Goal: Task Accomplishment & Management: Complete application form

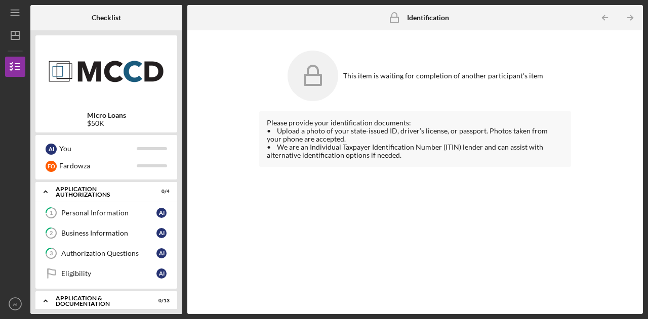
scroll to position [119, 0]
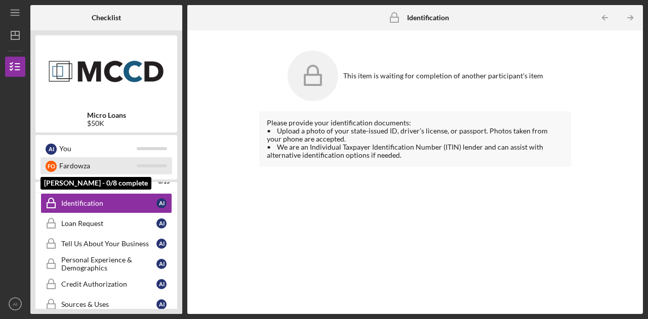
click at [119, 167] on div "Fardowza" at bounding box center [97, 165] width 77 height 17
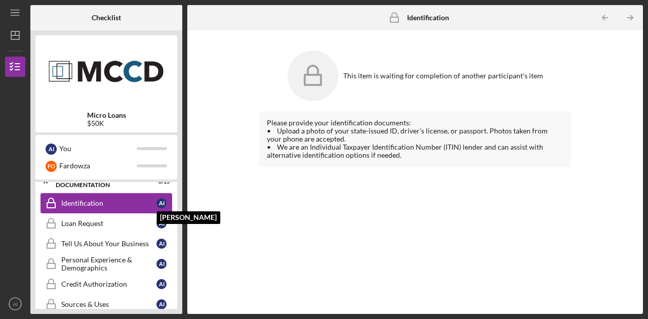
click at [162, 205] on div "A I" at bounding box center [161, 203] width 10 height 10
click at [63, 206] on icon "Identification" at bounding box center [50, 203] width 25 height 25
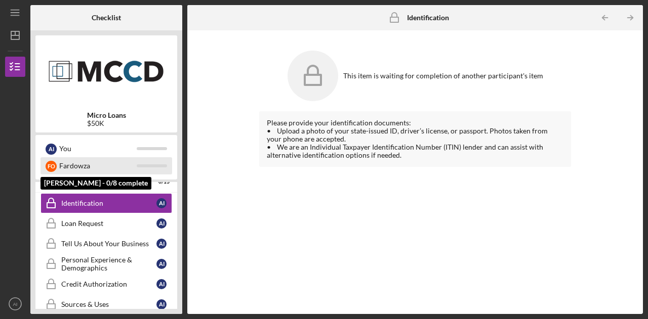
click at [58, 163] on div "F O Fardowza" at bounding box center [106, 165] width 132 height 17
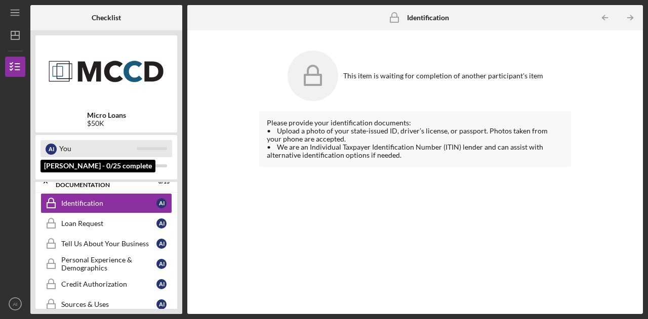
click at [66, 148] on div "You" at bounding box center [97, 148] width 77 height 17
click at [95, 148] on div "You" at bounding box center [97, 148] width 77 height 17
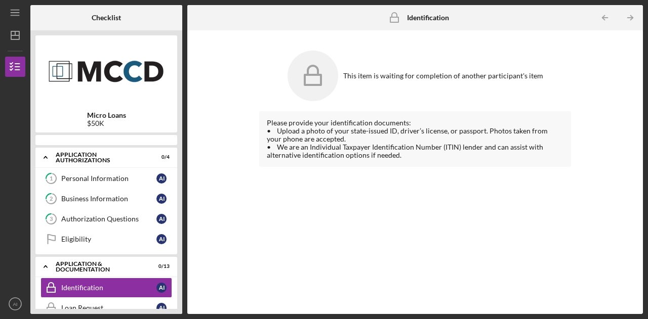
scroll to position [58, 0]
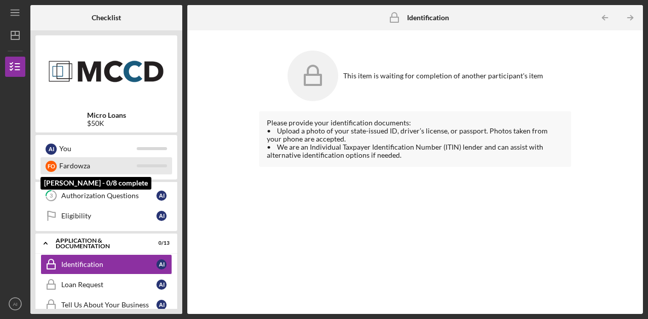
click at [82, 168] on div "Fardowza" at bounding box center [97, 165] width 77 height 17
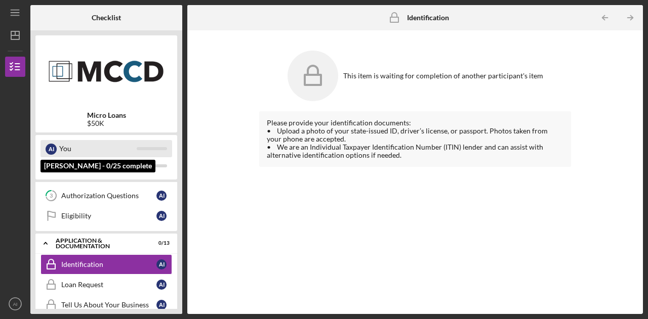
click at [52, 147] on div "A I" at bounding box center [51, 149] width 11 height 11
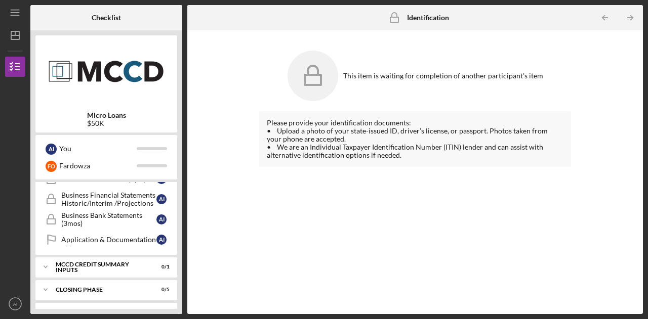
scroll to position [338, 0]
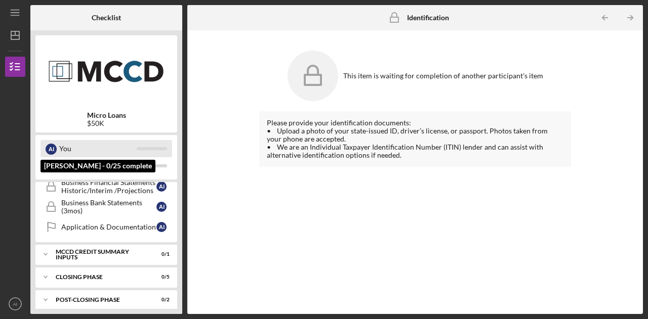
click at [72, 147] on div "You" at bounding box center [97, 148] width 77 height 17
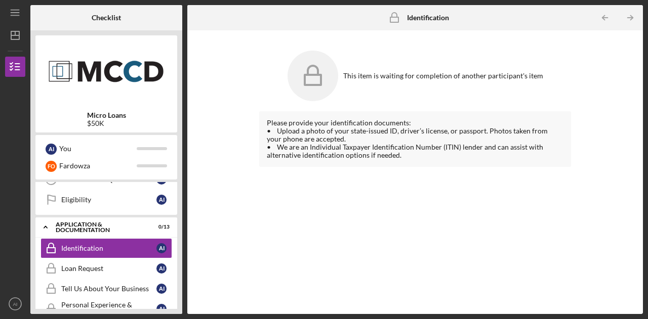
scroll to position [0, 0]
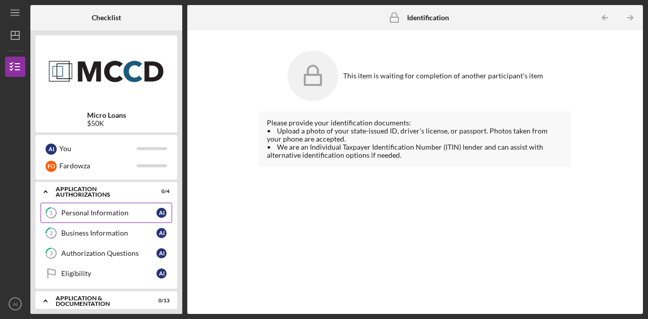
click at [116, 215] on div "Personal Information" at bounding box center [108, 213] width 95 height 8
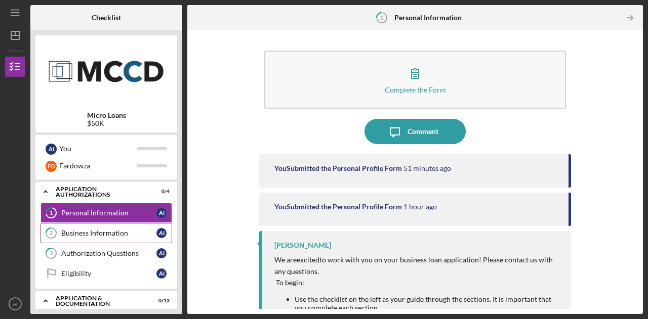
click at [95, 231] on div "Business Information" at bounding box center [108, 233] width 95 height 8
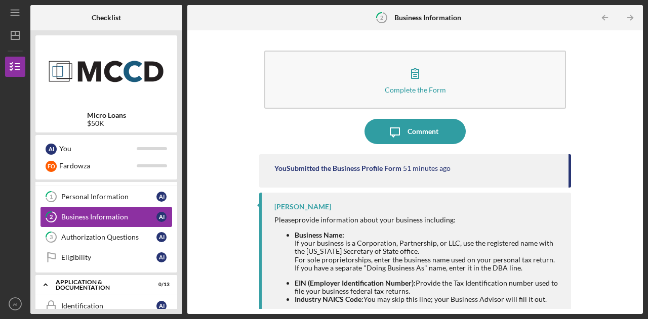
scroll to position [16, 0]
click at [95, 231] on link "3 Authorization Questions A I" at bounding box center [106, 238] width 132 height 20
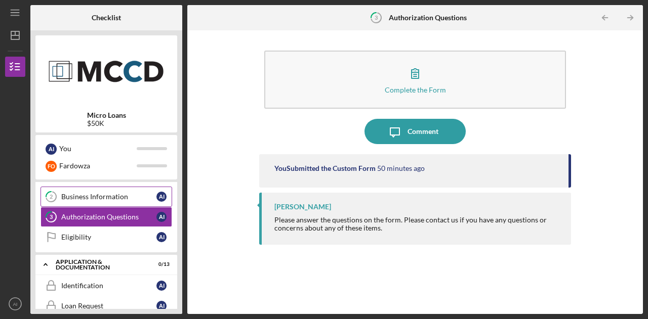
scroll to position [37, 0]
click at [95, 235] on div "Eligibility" at bounding box center [108, 237] width 95 height 8
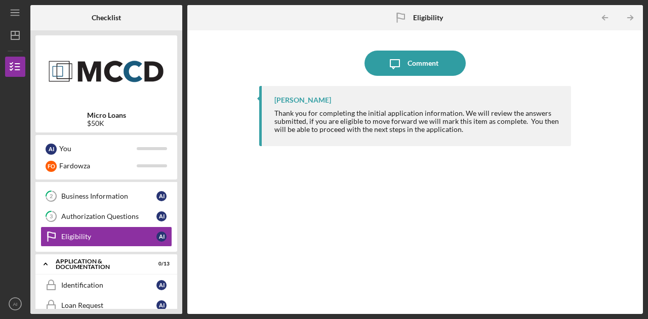
drag, startPoint x: 367, startPoint y: 209, endPoint x: 265, endPoint y: 247, distance: 109.4
click at [265, 247] on div "Howard Bailey Thank you for completing the initial application information. We …" at bounding box center [415, 192] width 312 height 213
click at [132, 221] on link "3 Authorization Questions A I" at bounding box center [106, 216] width 132 height 20
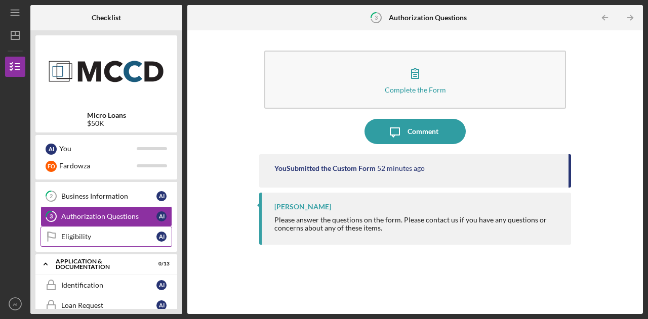
click at [130, 237] on div "Eligibility" at bounding box center [108, 237] width 95 height 8
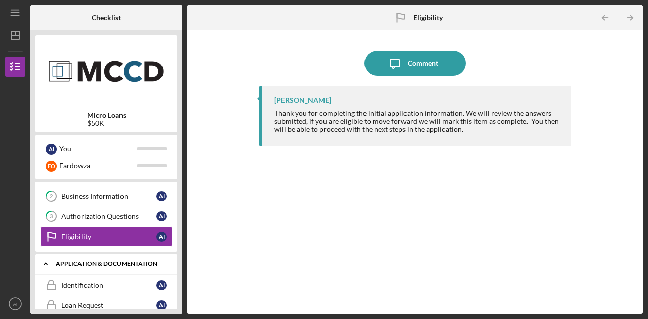
click at [129, 261] on div "Application & Documentation" at bounding box center [110, 264] width 109 height 6
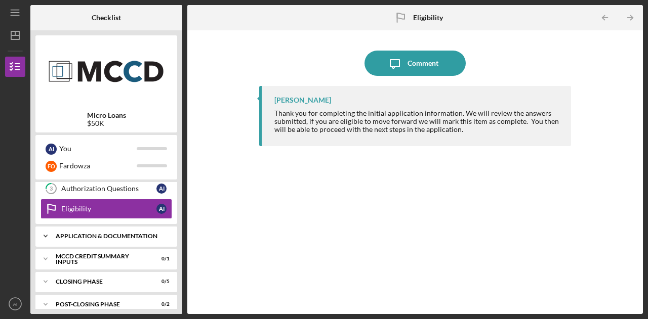
scroll to position [65, 0]
click at [130, 235] on div "Application & Documentation" at bounding box center [110, 236] width 109 height 6
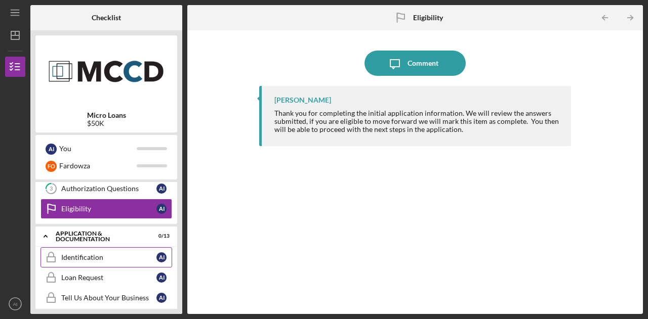
click at [115, 255] on div "Identification" at bounding box center [108, 258] width 95 height 8
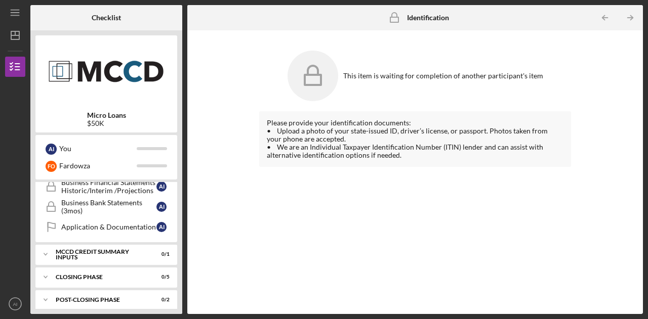
scroll to position [338, 0]
click at [116, 252] on div "MCCD Credit Summary Inputs" at bounding box center [110, 255] width 109 height 6
click at [242, 286] on div "This item is waiting for completion of another participant's item Please provid…" at bounding box center [414, 172] width 445 height 274
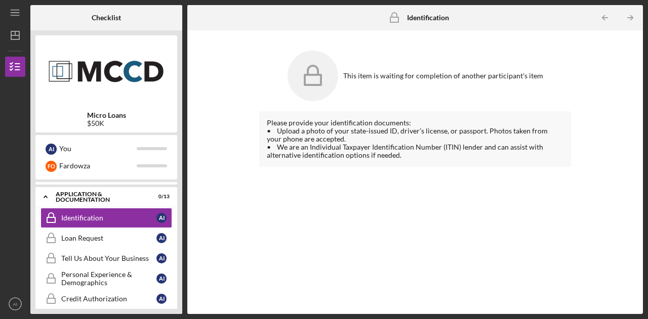
scroll to position [0, 0]
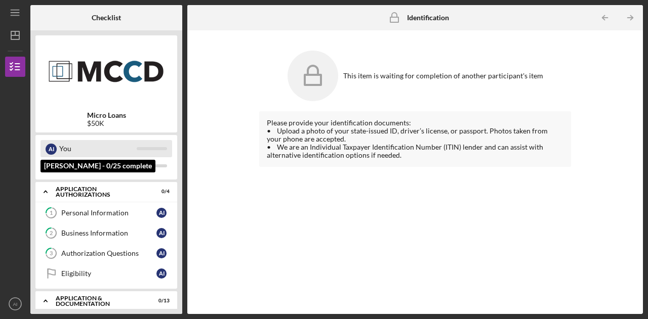
click at [57, 148] on div "A I You" at bounding box center [106, 148] width 132 height 17
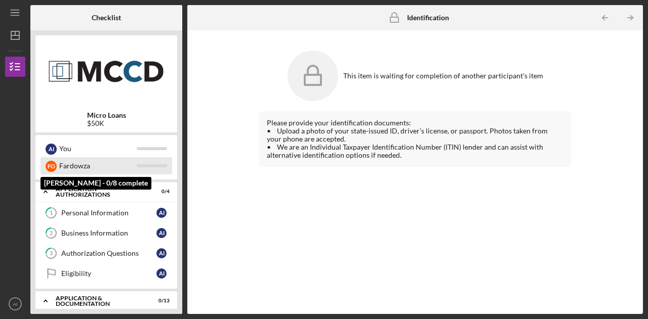
click at [77, 167] on div "Fardowza" at bounding box center [97, 165] width 77 height 17
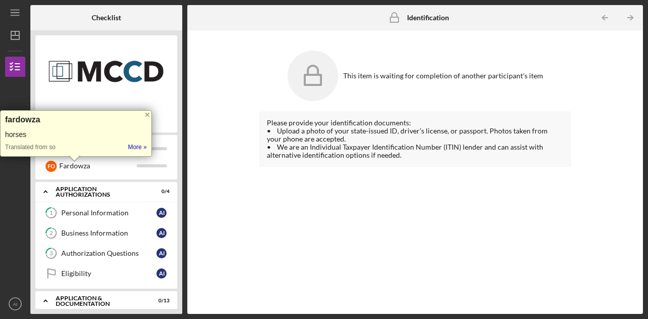
click at [305, 222] on div "Please provide your identification documents: • Upload a photo of your state-is…" at bounding box center [415, 205] width 312 height 188
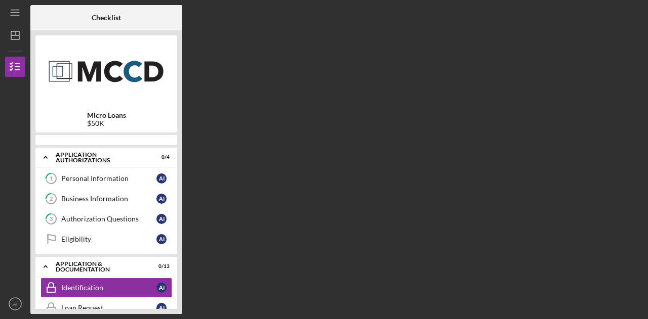
scroll to position [58, 0]
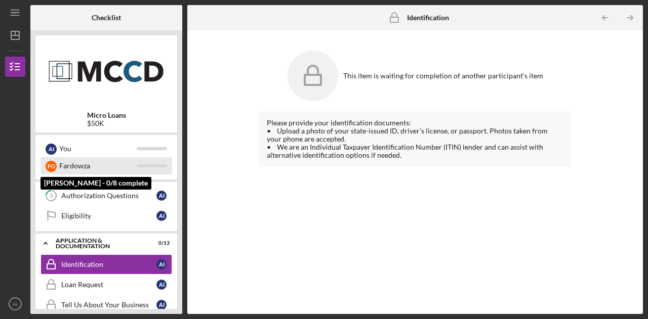
click at [99, 163] on div "Fardowza" at bounding box center [97, 165] width 77 height 17
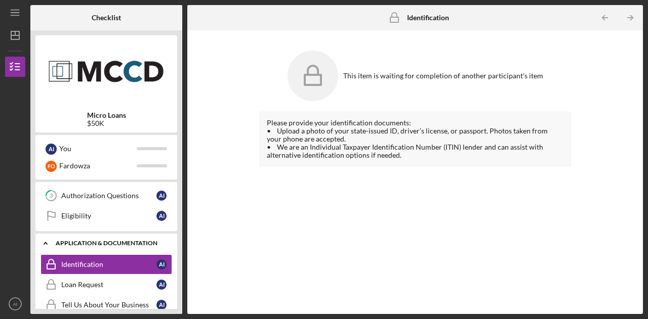
click at [107, 246] on div "Icon/Expander Application & Documentation 0 / 13" at bounding box center [106, 243] width 142 height 21
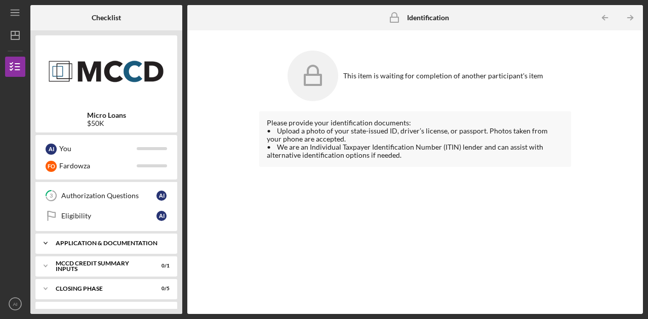
click at [107, 246] on div "Icon/Expander Application & Documentation 0 / 13" at bounding box center [106, 243] width 142 height 20
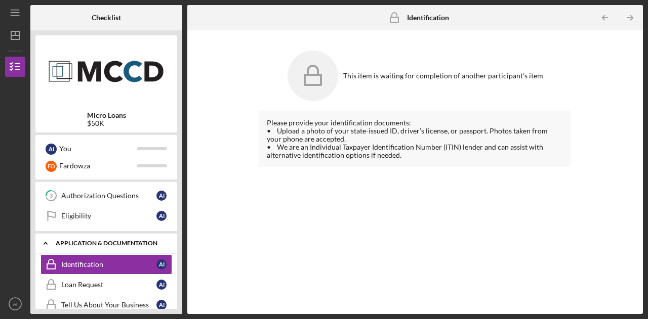
scroll to position [75, 0]
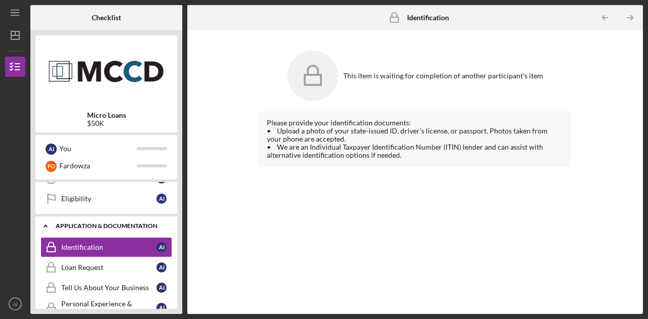
click at [107, 246] on div "Identification" at bounding box center [108, 247] width 95 height 8
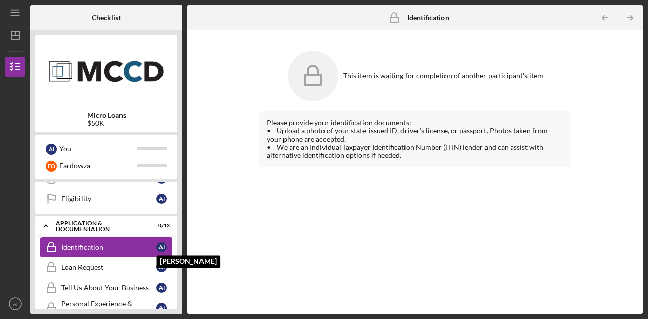
click at [162, 248] on div "A I" at bounding box center [161, 247] width 10 height 10
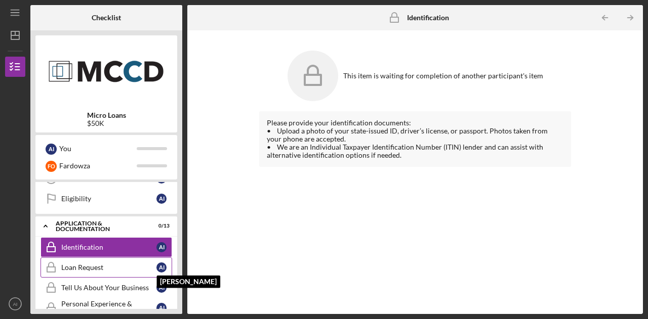
click at [165, 266] on div "A I" at bounding box center [161, 268] width 10 height 10
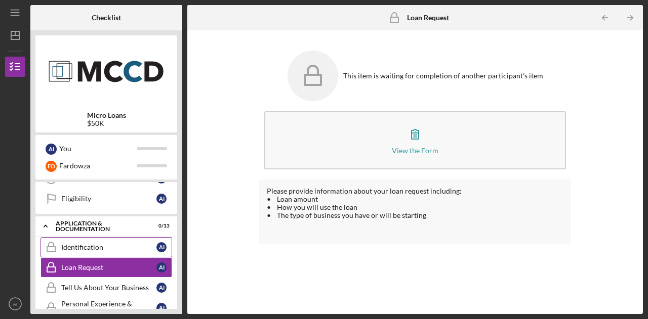
click at [164, 254] on link "Identification Identification A I" at bounding box center [106, 247] width 132 height 20
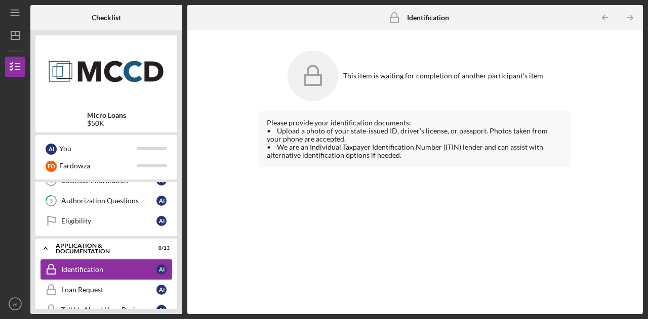
scroll to position [51, 0]
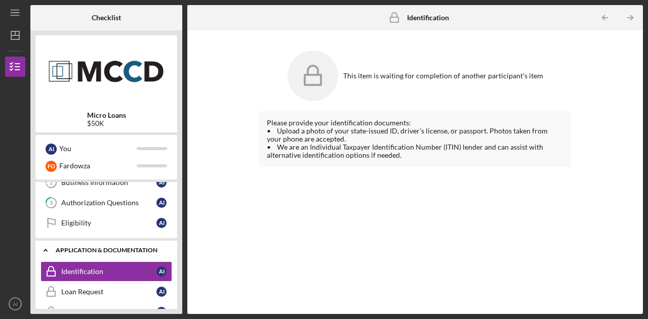
click at [165, 247] on div "Application & Documentation" at bounding box center [113, 250] width 114 height 6
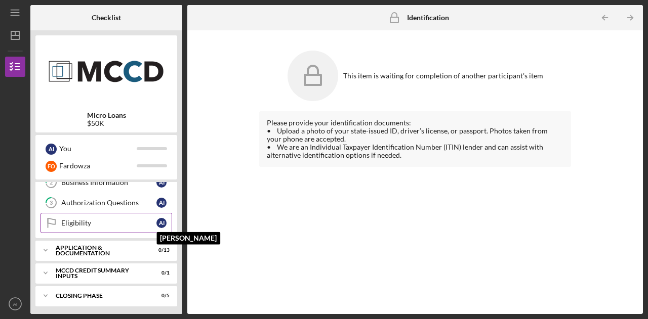
click at [160, 223] on div "A I" at bounding box center [161, 223] width 10 height 10
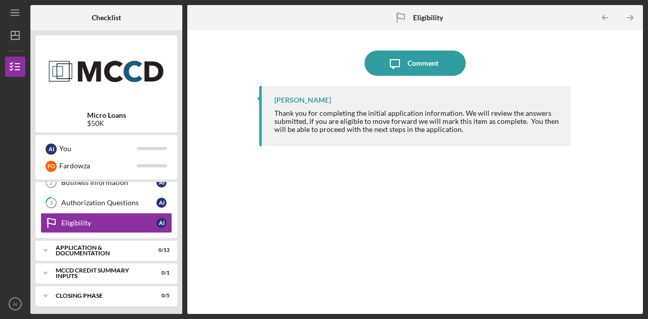
click at [347, 174] on div "Howard Bailey Thank you for completing the initial application information. We …" at bounding box center [415, 192] width 312 height 213
click at [170, 274] on div "Icon/Expander MCCD Credit Summary Inputs 0 / 1" at bounding box center [106, 273] width 142 height 20
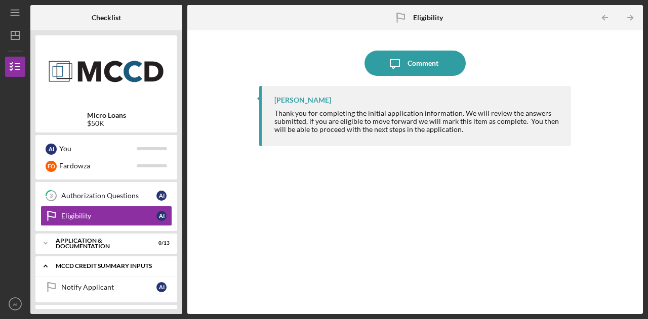
scroll to position [57, 0]
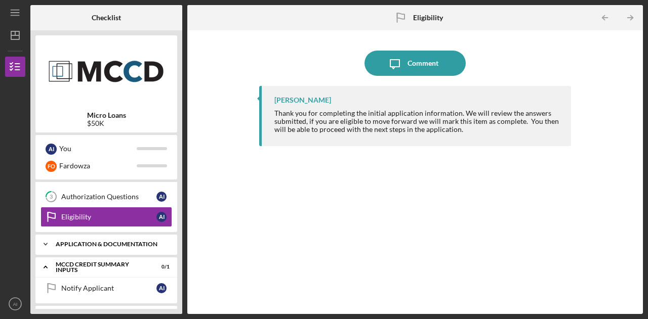
click at [164, 243] on div "Application & Documentation" at bounding box center [110, 244] width 109 height 6
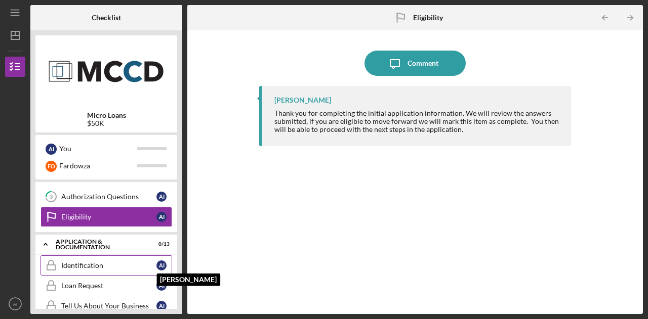
click at [162, 264] on div "A I" at bounding box center [161, 266] width 10 height 10
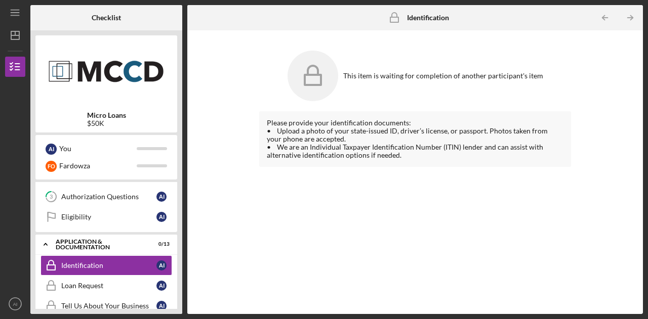
click at [315, 82] on icon at bounding box center [312, 76] width 51 height 51
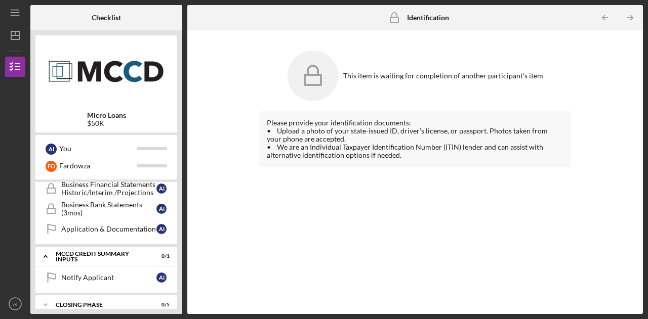
scroll to position [363, 0]
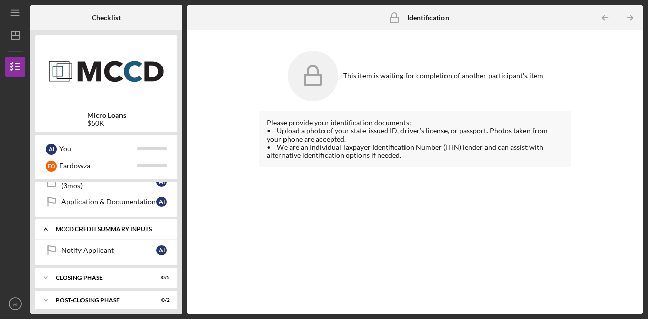
click at [136, 226] on div "MCCD Credit Summary Inputs" at bounding box center [110, 229] width 109 height 6
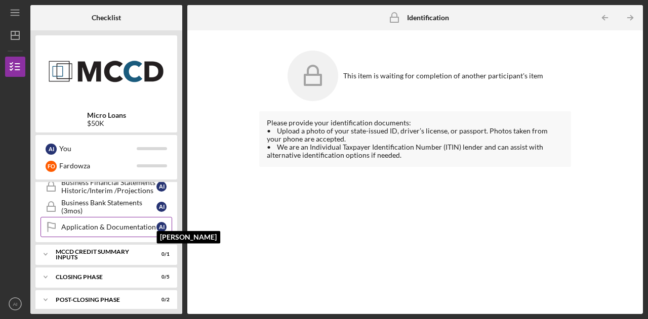
click at [167, 222] on div "A I" at bounding box center [163, 227] width 15 height 10
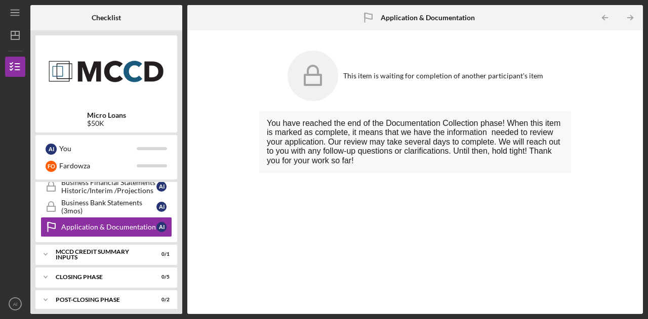
click at [312, 211] on div "You have reached the end of the Documentation Collection phase! When this item …" at bounding box center [415, 205] width 312 height 188
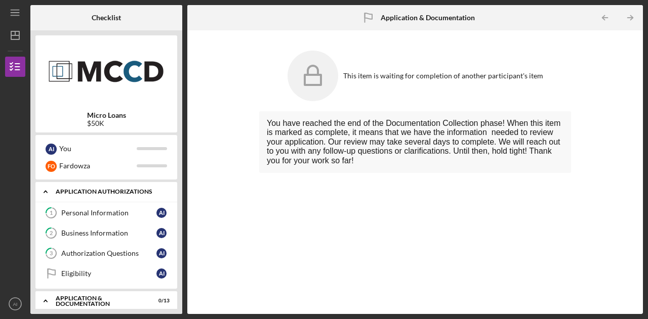
click at [120, 194] on div "Application Authorizations" at bounding box center [110, 192] width 109 height 6
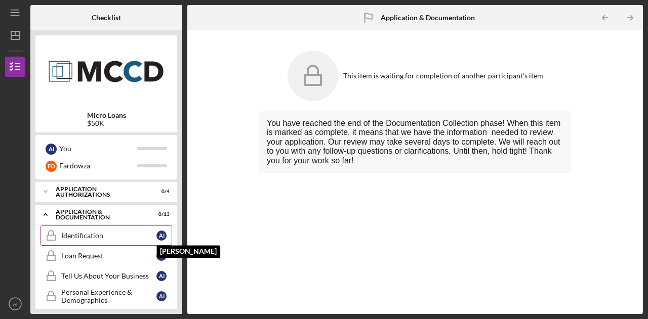
click at [161, 235] on div "A I" at bounding box center [161, 236] width 10 height 10
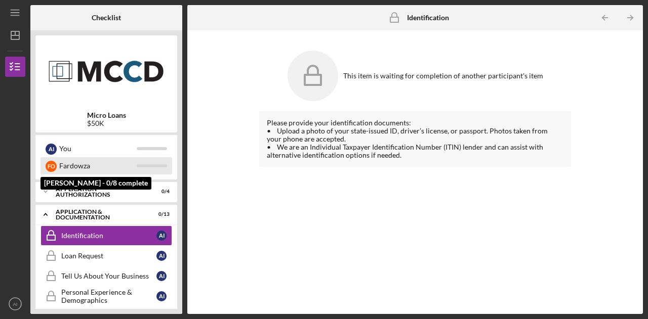
click at [125, 172] on div "Fardowza" at bounding box center [97, 165] width 77 height 17
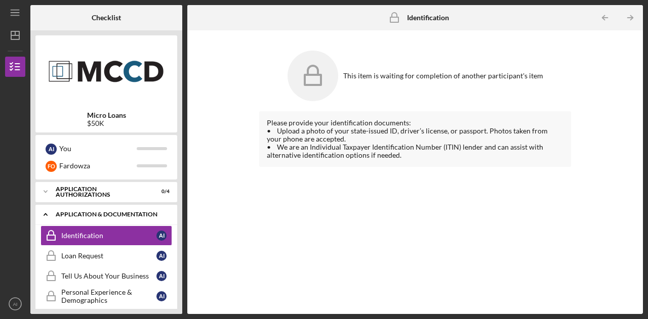
click at [134, 217] on div "Application & Documentation" at bounding box center [110, 215] width 109 height 6
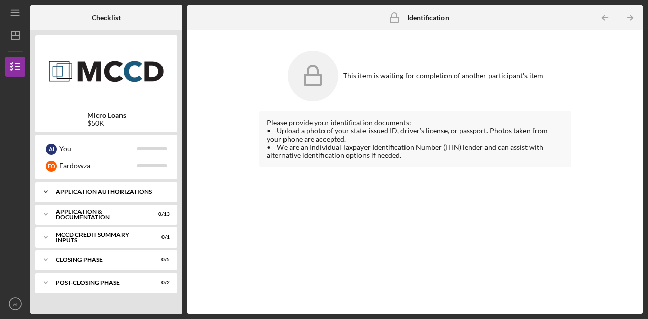
click at [132, 191] on div "Application Authorizations" at bounding box center [110, 192] width 109 height 6
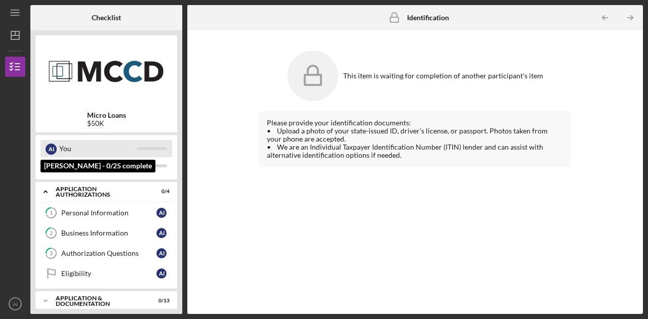
click at [112, 149] on div "You" at bounding box center [97, 148] width 77 height 17
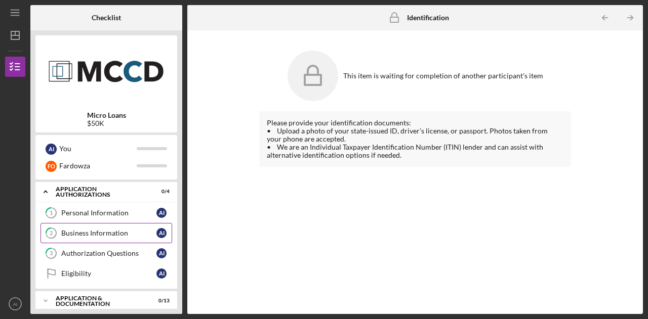
scroll to position [74, 0]
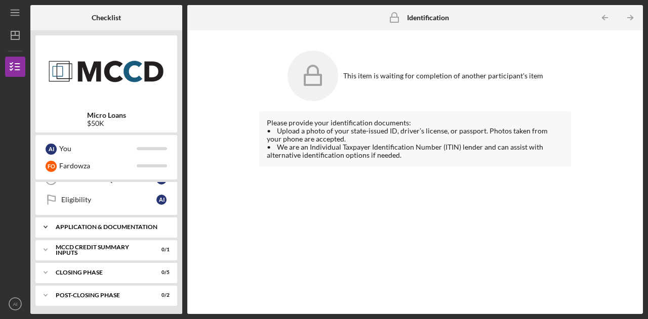
click at [130, 230] on div "Icon/Expander Application & Documentation 0 / 13" at bounding box center [106, 227] width 142 height 20
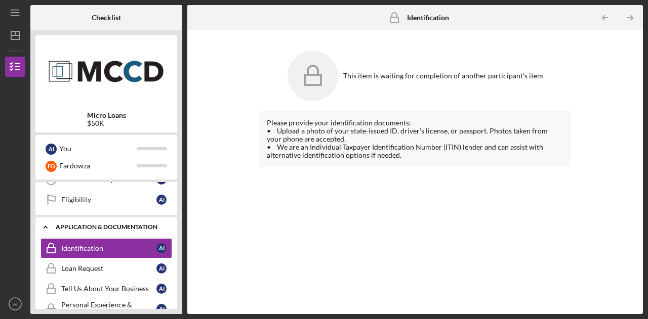
scroll to position [75, 0]
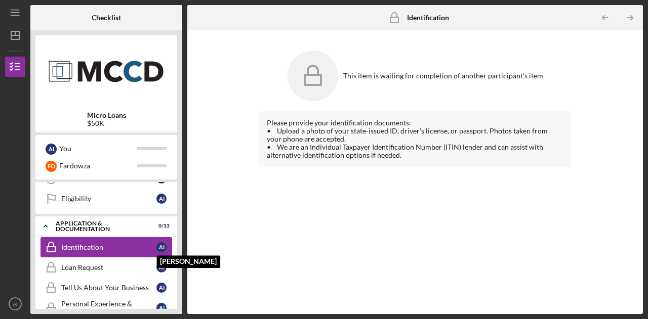
click at [160, 245] on div "A I" at bounding box center [161, 247] width 10 height 10
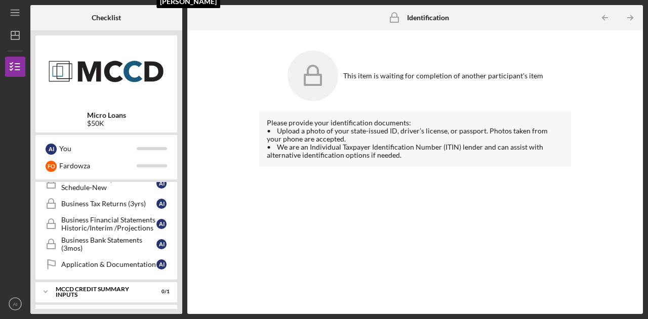
scroll to position [338, 0]
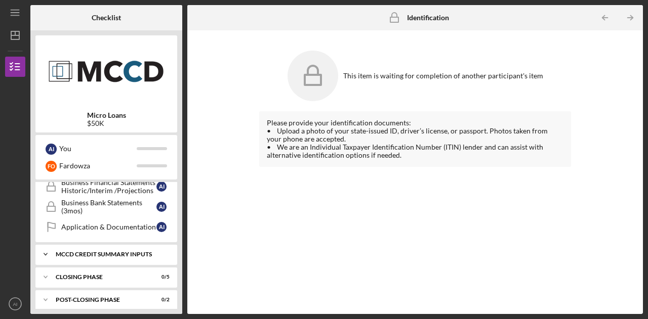
click at [154, 254] on div "Icon/Expander MCCD Credit Summary Inputs 0 / 1" at bounding box center [106, 254] width 142 height 20
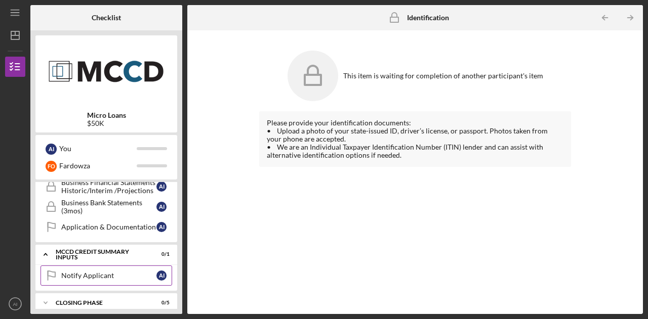
scroll to position [363, 0]
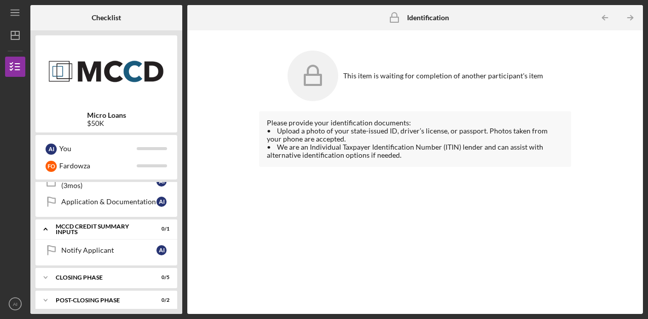
click at [298, 222] on div "Please provide your identification documents: • Upload a photo of your state-is…" at bounding box center [415, 205] width 312 height 188
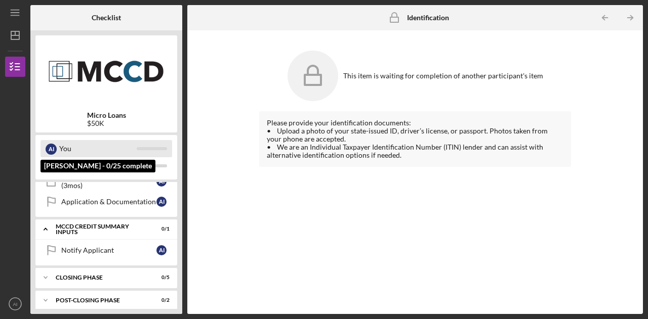
click at [59, 150] on div "You" at bounding box center [97, 148] width 77 height 17
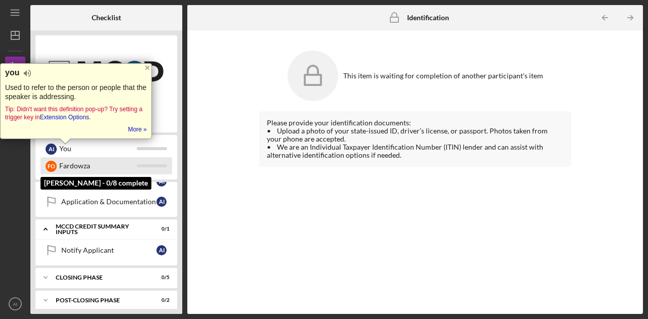
click at [59, 169] on div "Fardowza" at bounding box center [97, 165] width 77 height 17
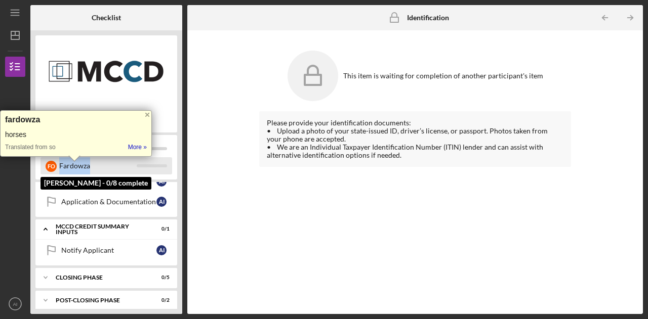
click at [59, 169] on div "Fardowza" at bounding box center [97, 165] width 77 height 17
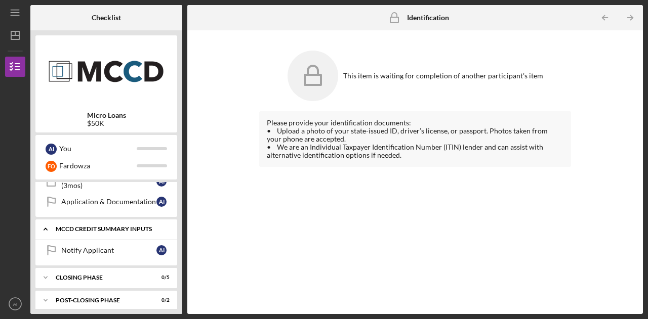
click at [93, 231] on div "Icon/Expander MCCD Credit Summary Inputs 0 / 1" at bounding box center [106, 229] width 142 height 21
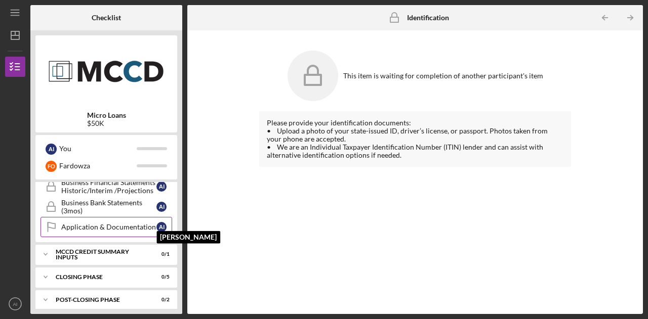
click at [162, 223] on div "A I" at bounding box center [161, 227] width 10 height 10
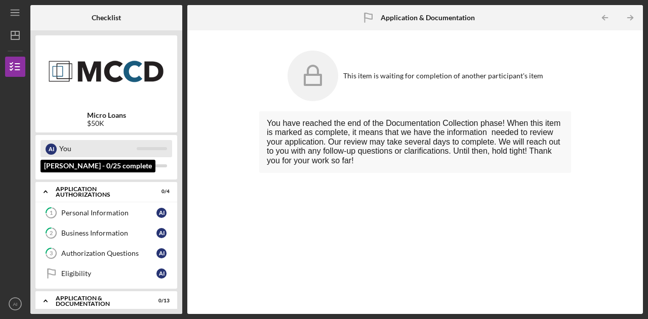
click at [63, 150] on div "You" at bounding box center [97, 148] width 77 height 17
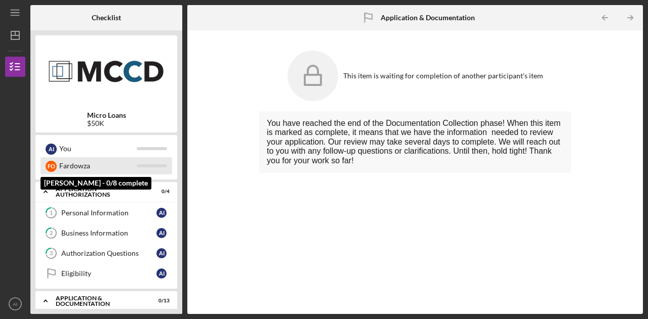
click at [63, 169] on div "Fardowza" at bounding box center [97, 165] width 77 height 17
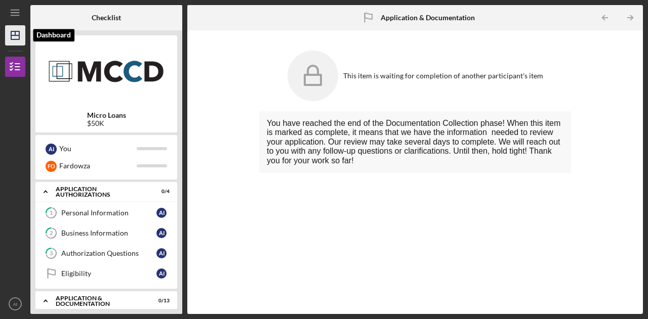
click at [15, 37] on icon "Icon/Dashboard" at bounding box center [15, 35] width 25 height 25
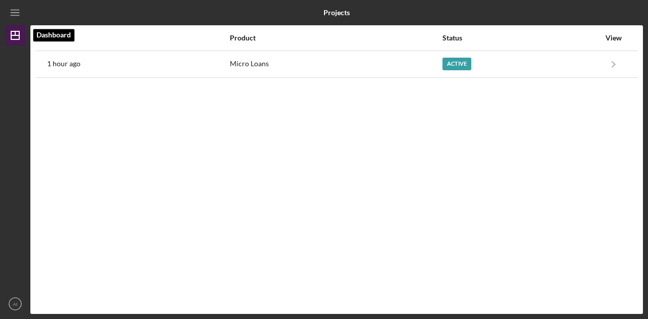
click at [15, 37] on icon "Icon/Dashboard" at bounding box center [15, 35] width 25 height 25
click at [16, 18] on icon "Icon/Menu" at bounding box center [15, 13] width 23 height 23
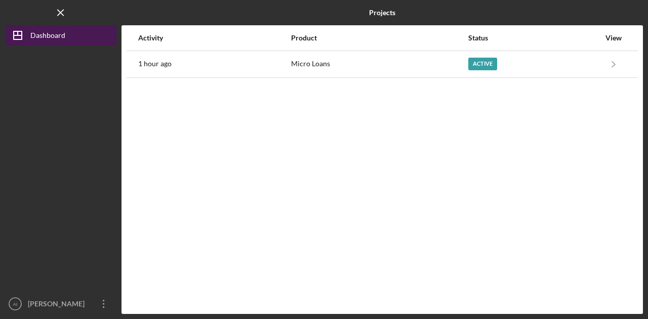
click at [29, 36] on icon "Icon/Dashboard" at bounding box center [17, 35] width 25 height 25
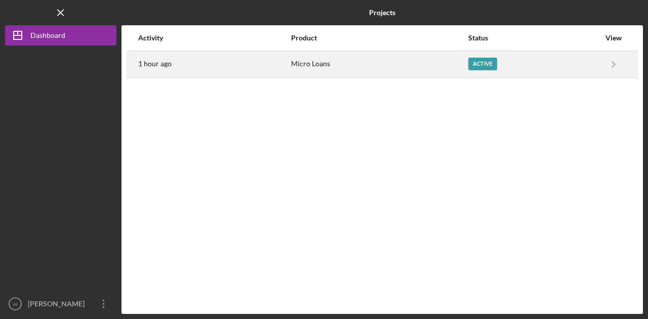
click at [488, 64] on div "Active" at bounding box center [482, 64] width 29 height 13
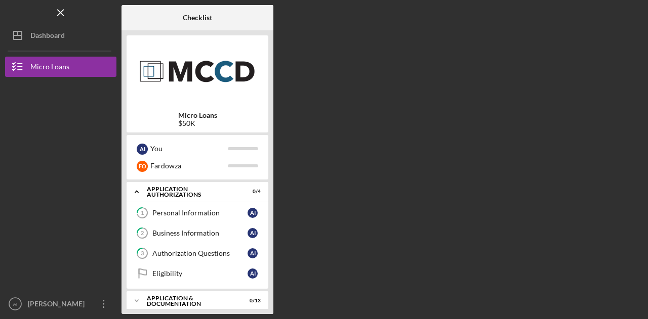
click at [254, 107] on div "Micro Loans $50K" at bounding box center [198, 83] width 142 height 97
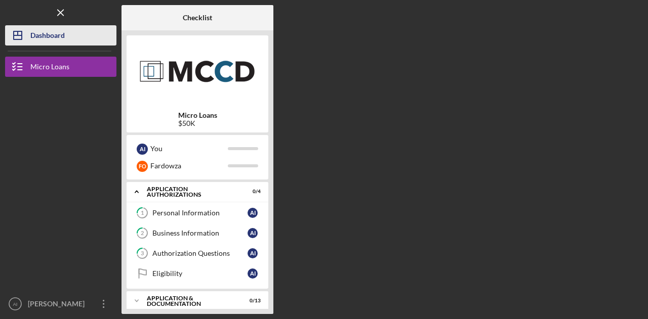
click at [55, 38] on div "Dashboard" at bounding box center [47, 36] width 34 height 23
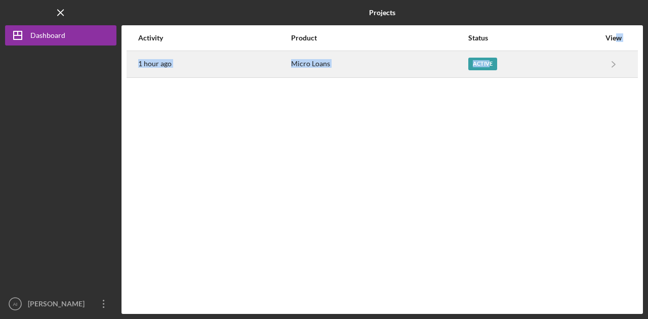
drag, startPoint x: 616, startPoint y: 41, endPoint x: 487, endPoint y: 65, distance: 131.7
click at [487, 65] on table "Activity Product Status View 1 hour ago Micro Loans Active Icon/Navigate Micro …" at bounding box center [382, 51] width 511 height 53
click at [487, 65] on div "Active" at bounding box center [482, 64] width 29 height 13
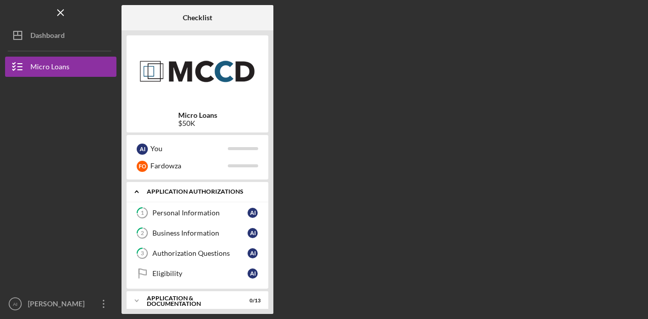
scroll to position [74, 0]
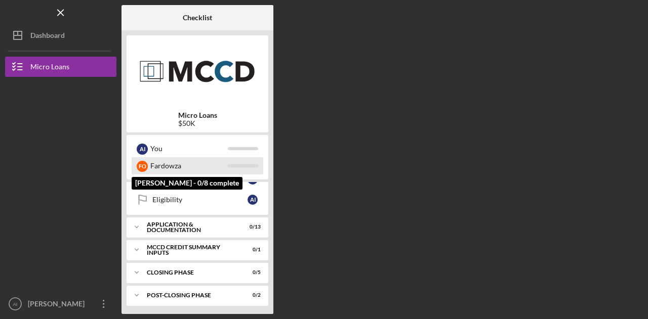
click at [188, 169] on div "Fardowza" at bounding box center [188, 165] width 77 height 17
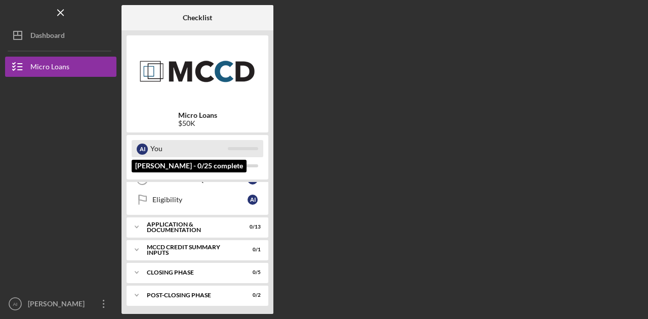
click at [151, 148] on div "You" at bounding box center [188, 148] width 77 height 17
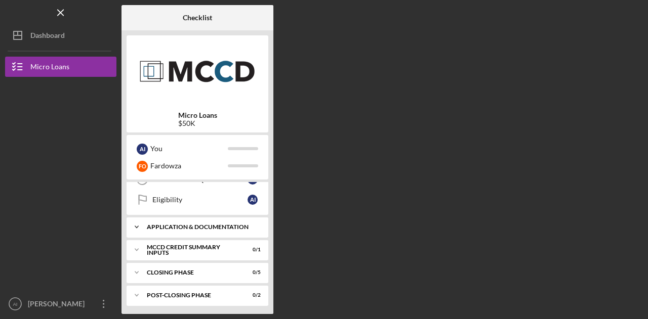
scroll to position [0, 0]
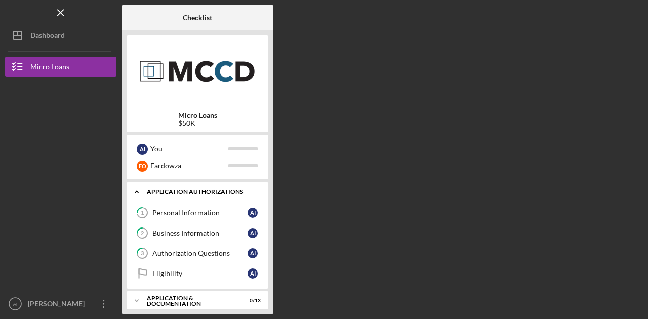
click at [218, 195] on div "Icon/Expander Application Authorizations 0 / 4" at bounding box center [198, 192] width 142 height 21
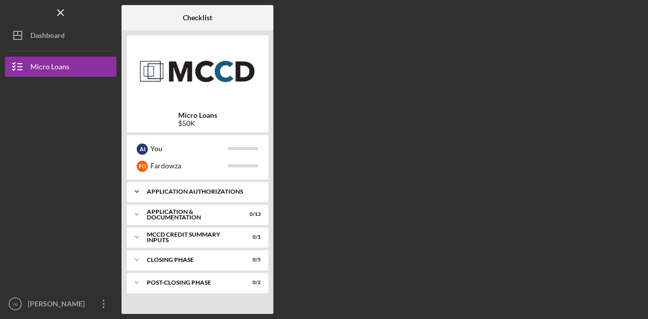
click at [258, 196] on div "Icon/Expander Application Authorizations 0 / 4" at bounding box center [198, 192] width 142 height 20
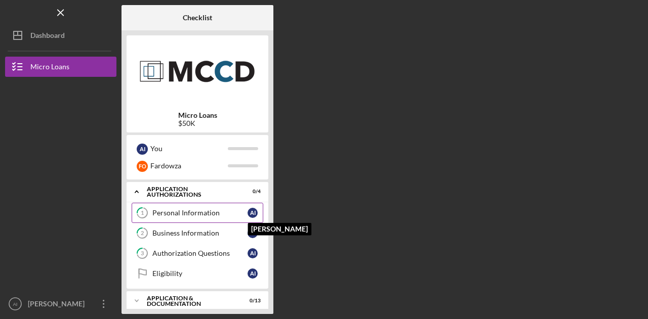
click at [253, 214] on div "A I" at bounding box center [252, 213] width 10 height 10
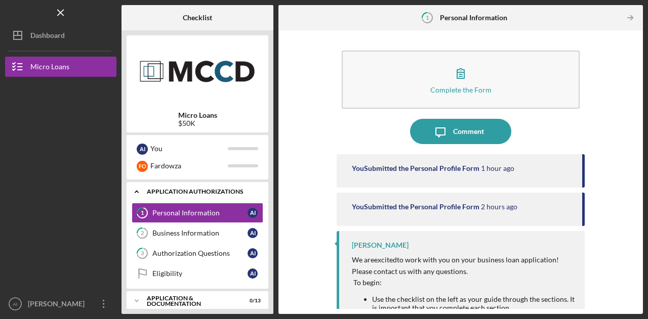
click at [231, 200] on div "Icon/Expander Application Authorizations 0 / 4" at bounding box center [198, 192] width 142 height 21
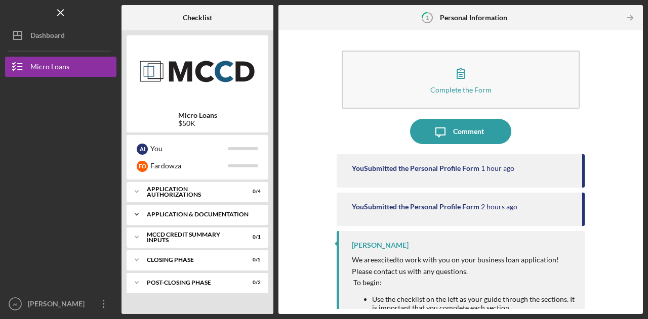
click at [239, 219] on div "Icon/Expander Application & Documentation 0 / 13" at bounding box center [198, 214] width 142 height 20
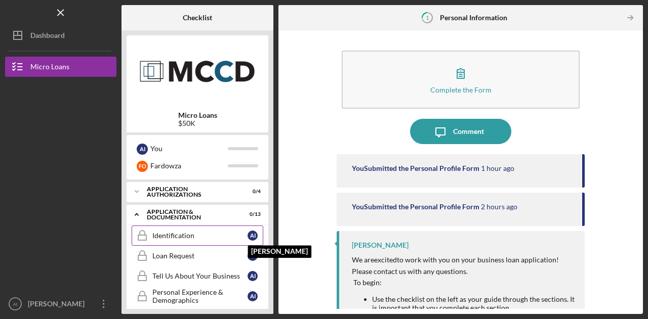
click at [253, 235] on div "A I" at bounding box center [252, 236] width 10 height 10
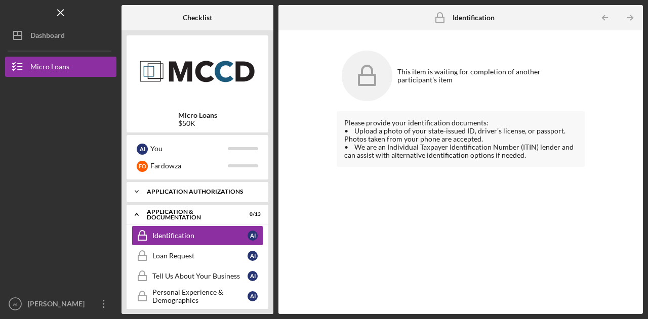
click at [223, 196] on div "Icon/Expander Application Authorizations 0 / 4" at bounding box center [198, 192] width 142 height 20
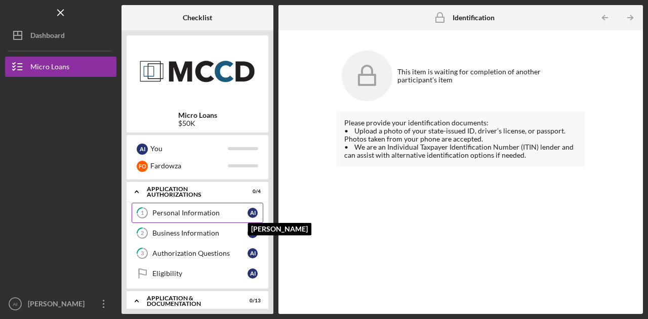
click at [252, 215] on div "A I" at bounding box center [252, 213] width 10 height 10
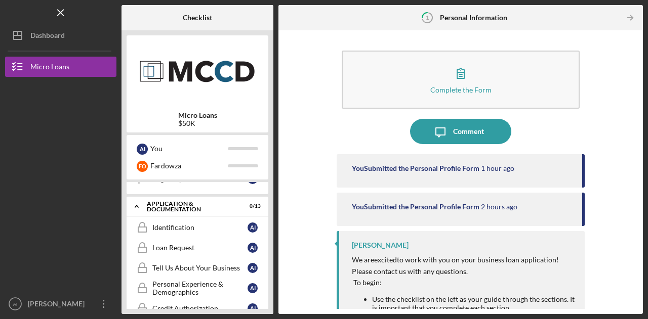
scroll to position [104, 0]
